Goal: Information Seeking & Learning: Check status

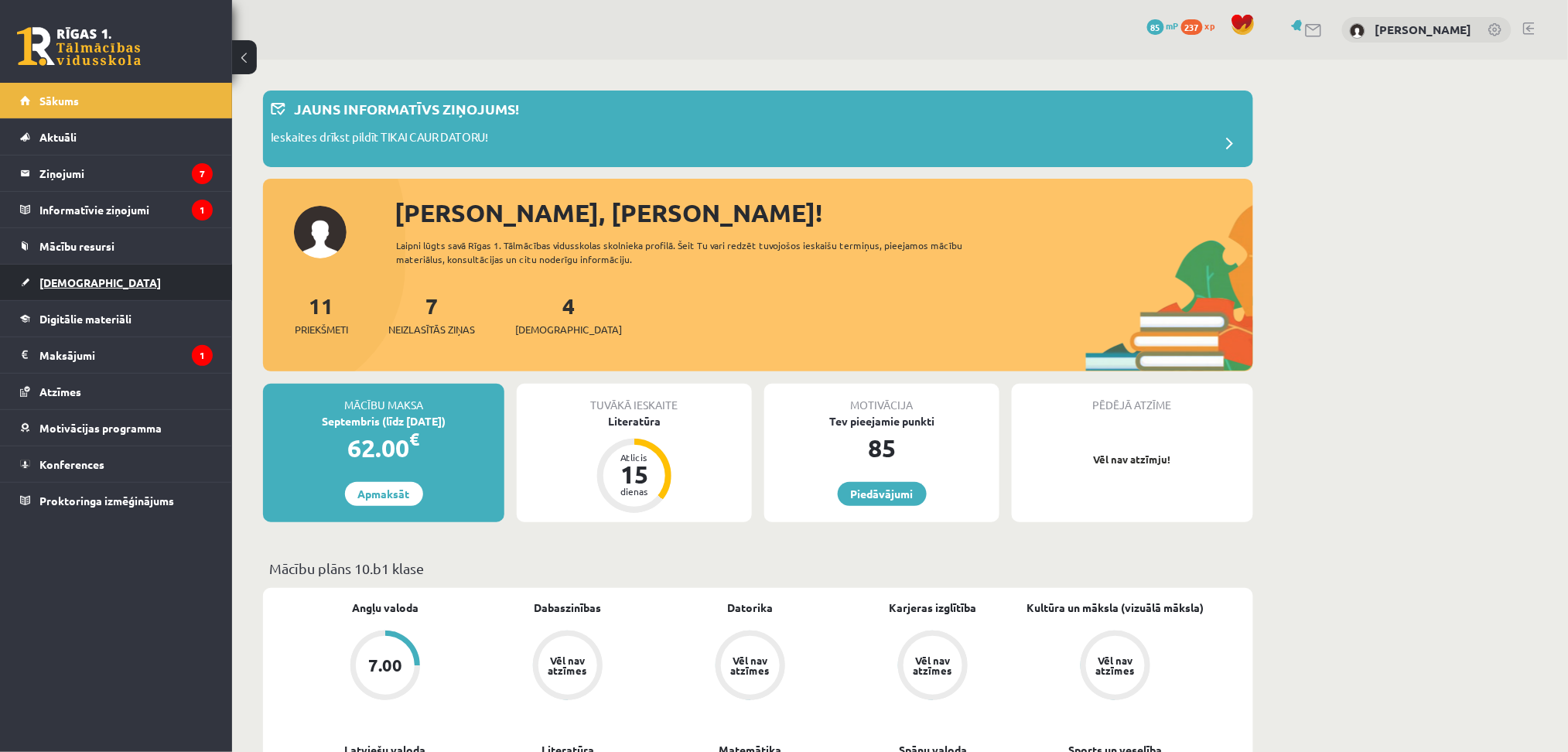
click at [66, 290] on link "[DEMOGRAPHIC_DATA]" at bounding box center [116, 283] width 193 height 36
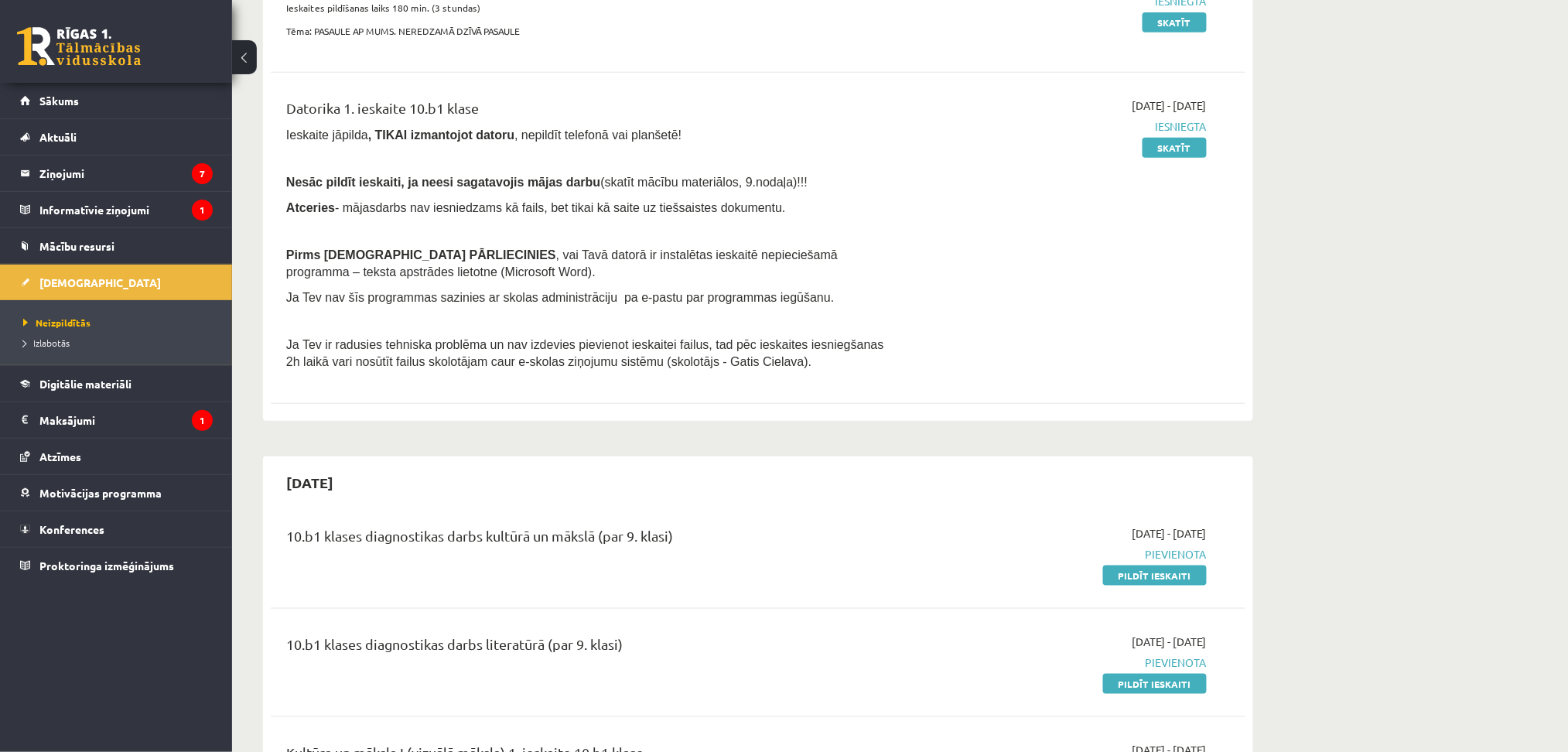
scroll to position [263, 0]
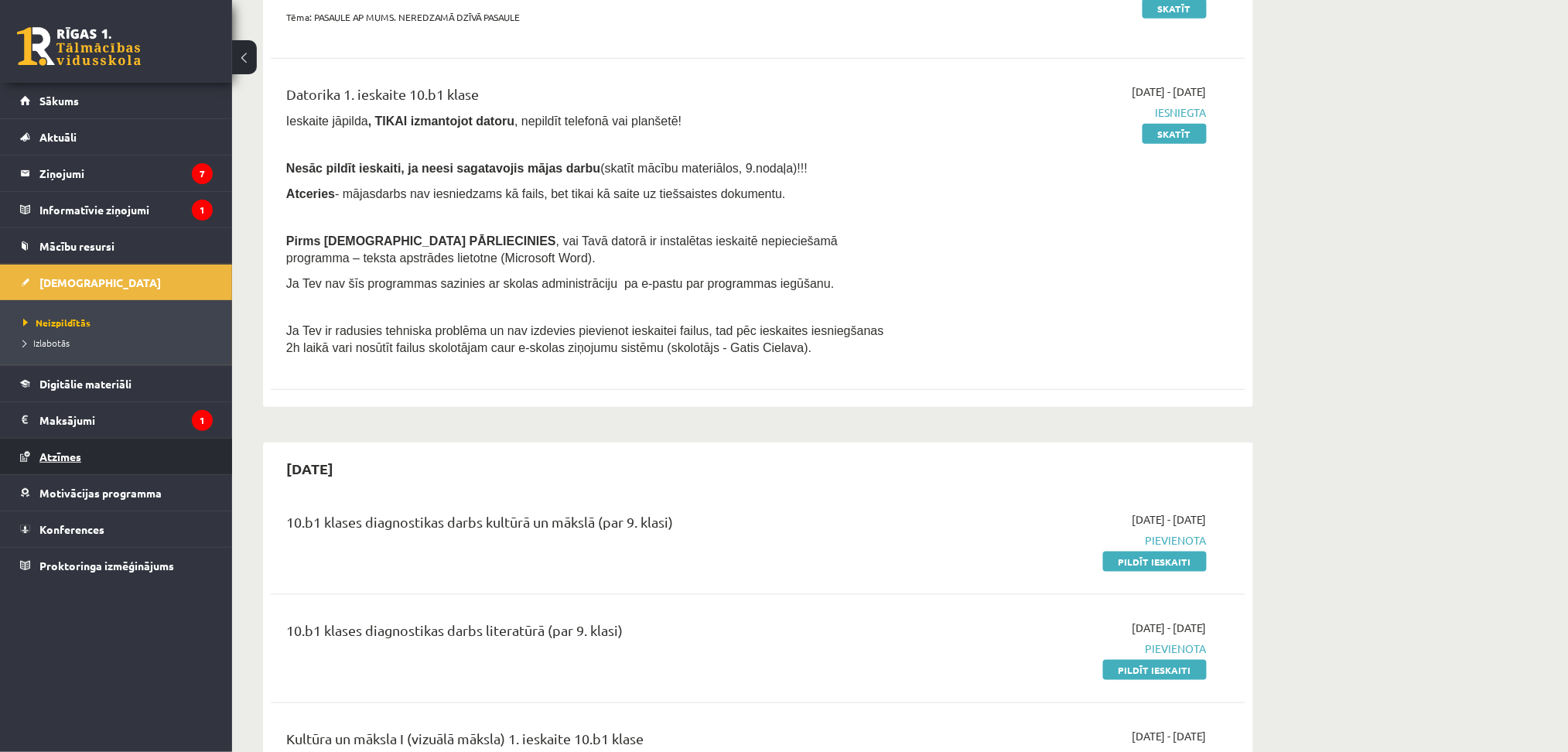
click at [127, 450] on link "Atzīmes" at bounding box center [116, 457] width 193 height 36
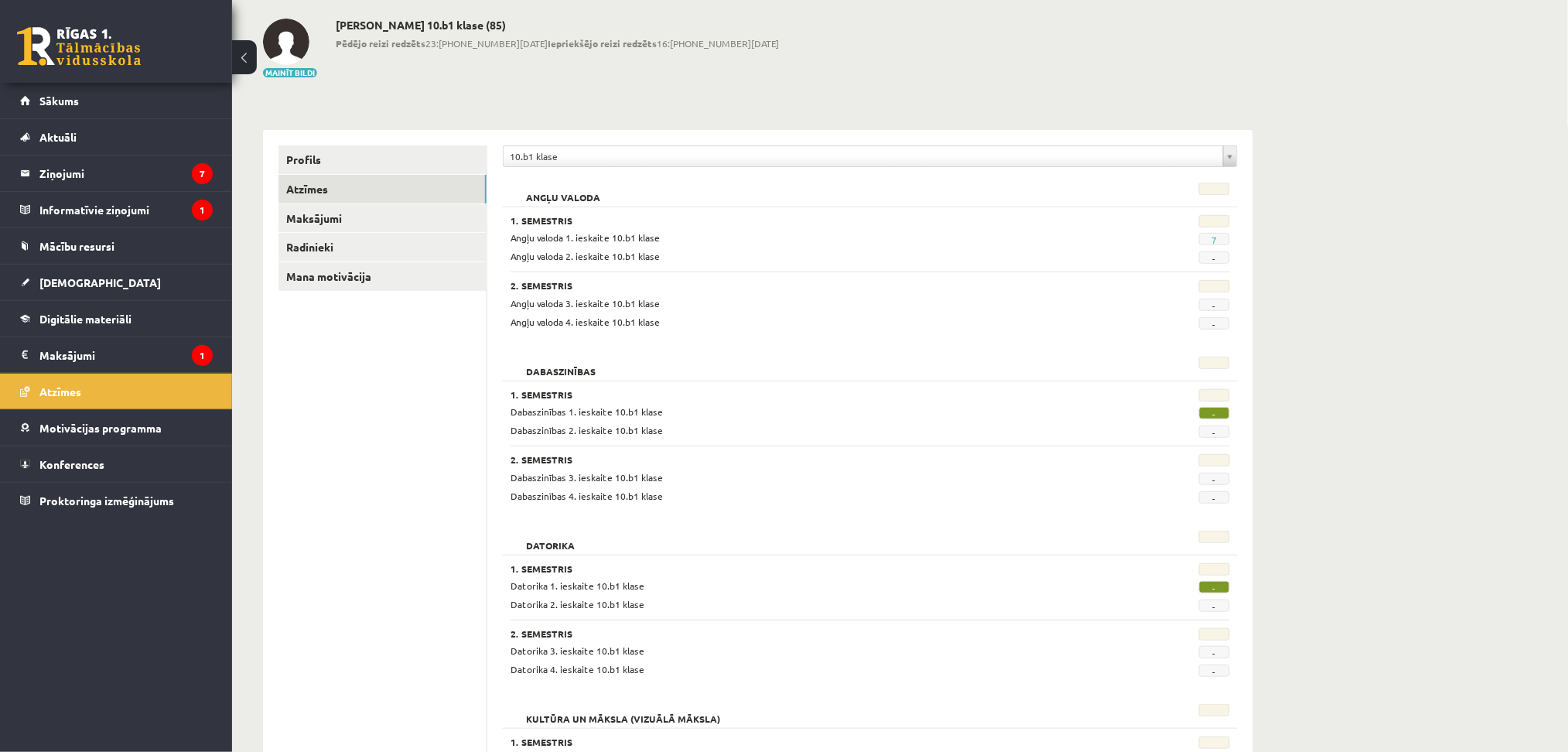
scroll to position [11, 0]
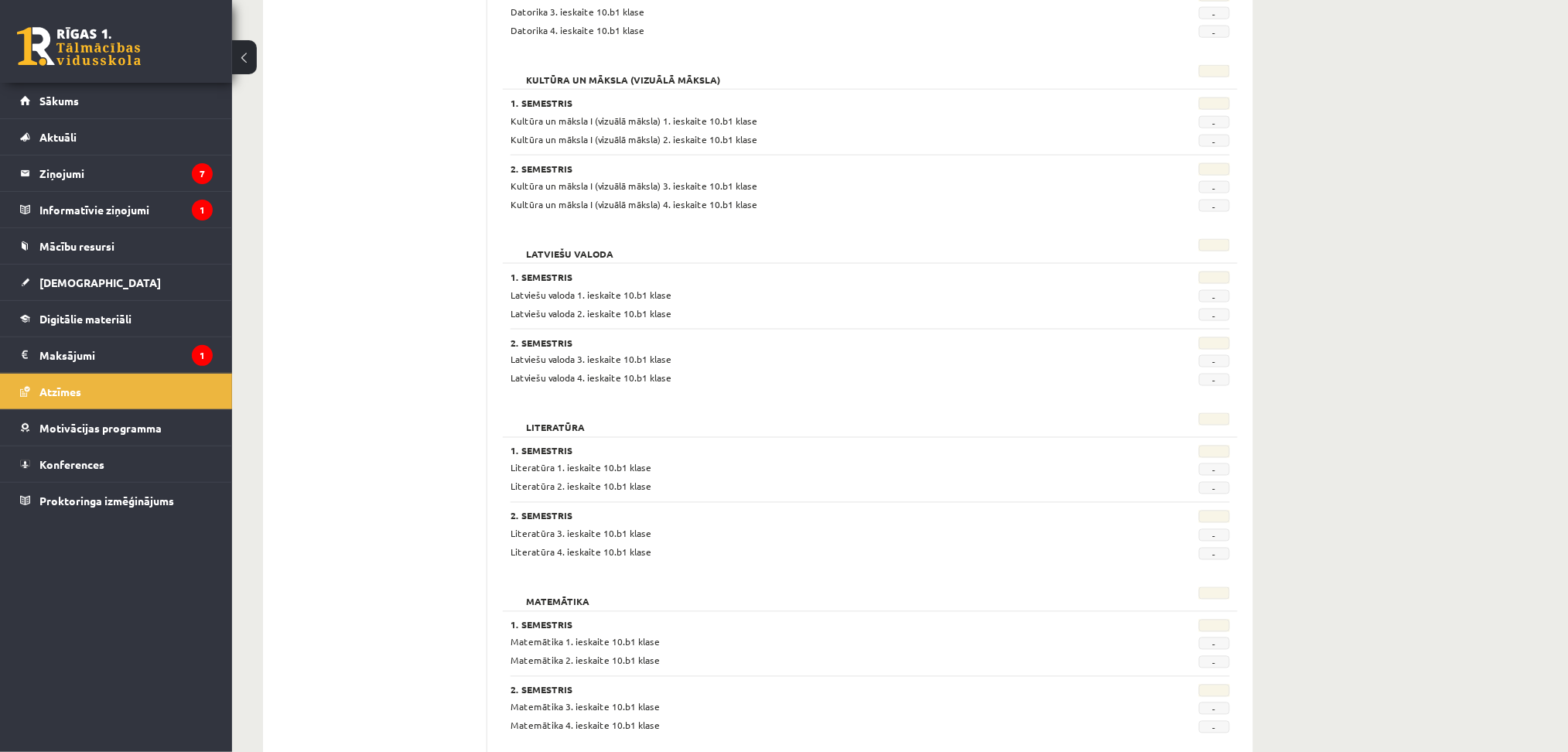
scroll to position [0, 0]
